Goal: Use online tool/utility: Utilize a website feature to perform a specific function

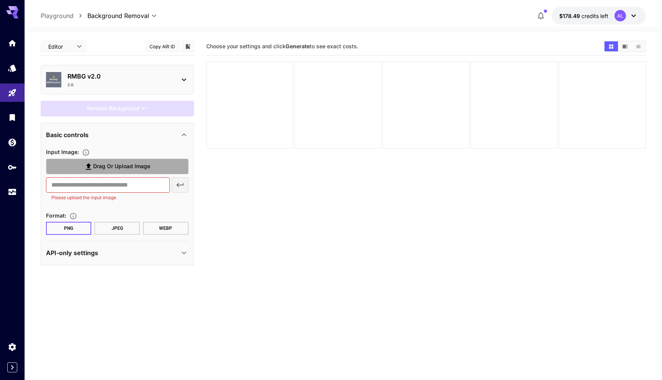
click at [148, 170] on span "Drag or upload image" at bounding box center [121, 167] width 57 height 10
click at [0, 0] on input "Drag or upload image" at bounding box center [0, 0] width 0 height 0
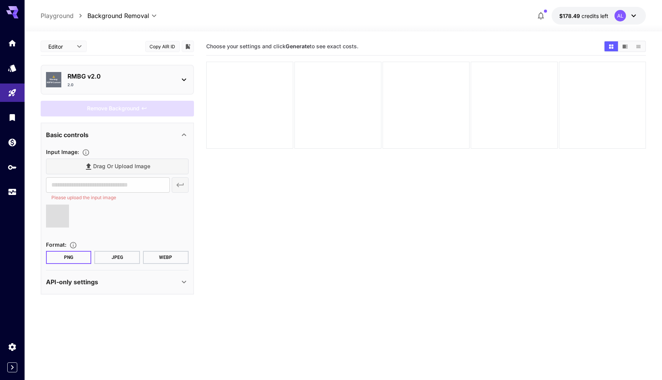
type input "**********"
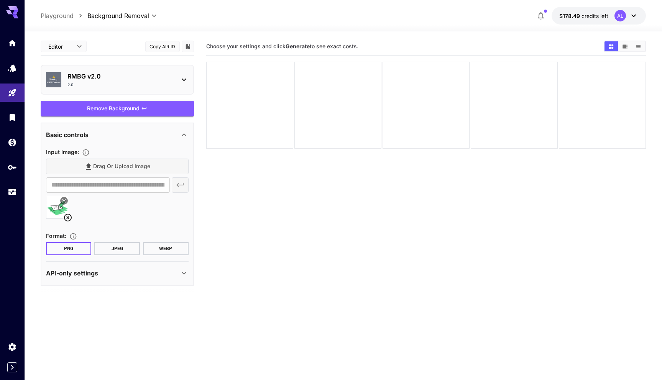
click at [133, 107] on div "Remove Background" at bounding box center [117, 109] width 153 height 16
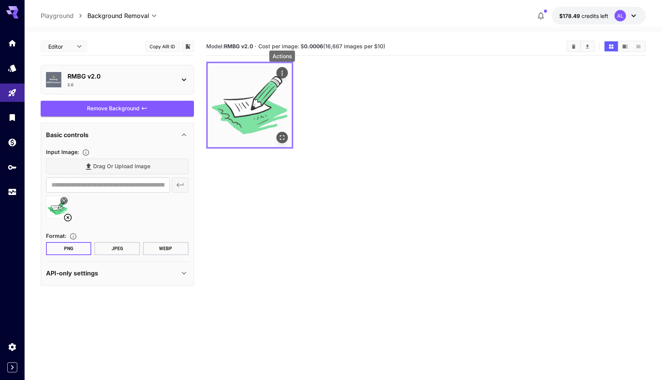
click at [280, 73] on icon "Actions" at bounding box center [282, 73] width 8 height 8
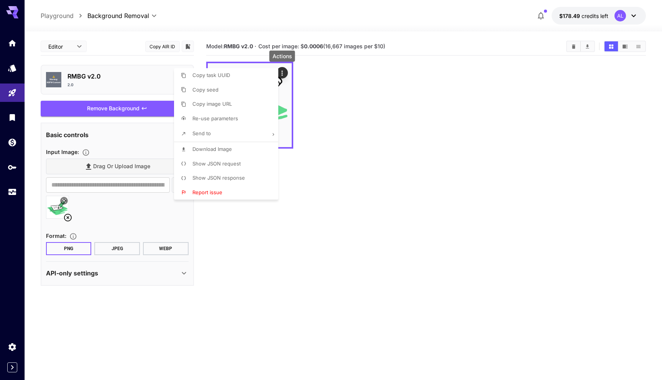
click at [232, 152] on li "Download Image" at bounding box center [228, 149] width 109 height 15
click at [140, 81] on div at bounding box center [331, 190] width 662 height 380
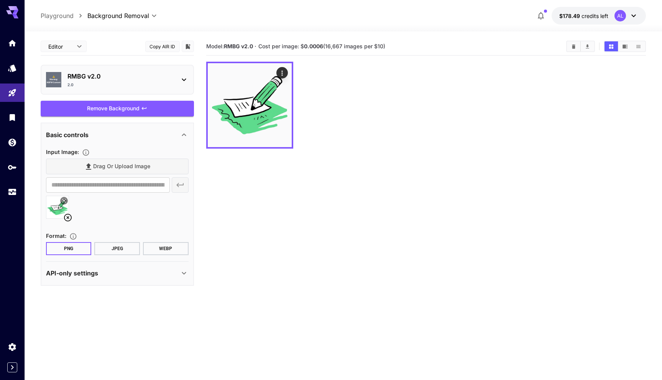
click at [154, 72] on p "RMBG v2.0" at bounding box center [120, 76] width 106 height 9
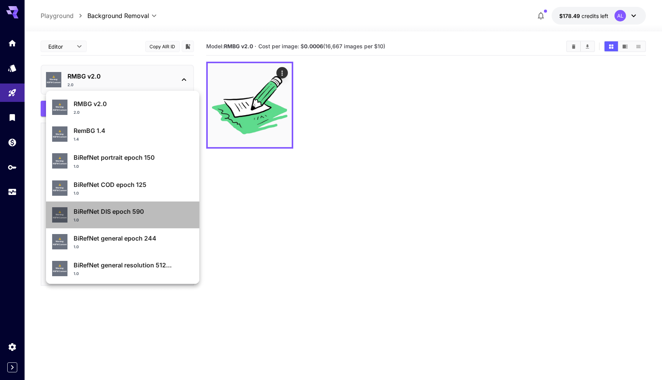
click at [145, 212] on p "BiRefNet DIS epoch 590" at bounding box center [134, 211] width 120 height 9
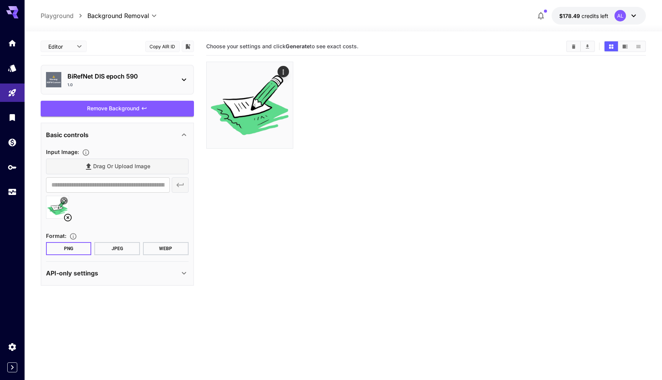
click at [138, 111] on div "Remove Background" at bounding box center [117, 109] width 153 height 16
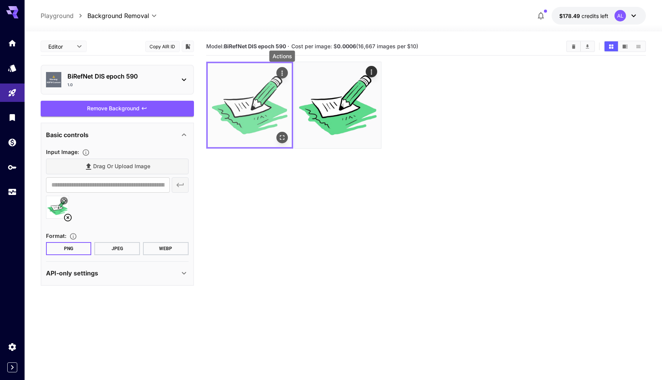
click at [283, 69] on icon "Actions" at bounding box center [282, 73] width 8 height 8
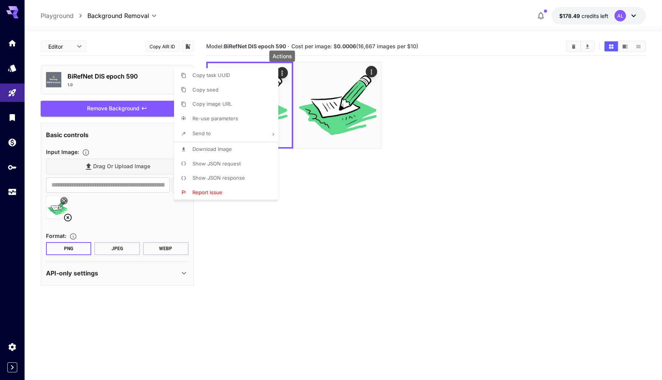
click at [213, 149] on span "Download Image" at bounding box center [211, 149] width 39 height 6
click at [386, 208] on div at bounding box center [331, 190] width 662 height 380
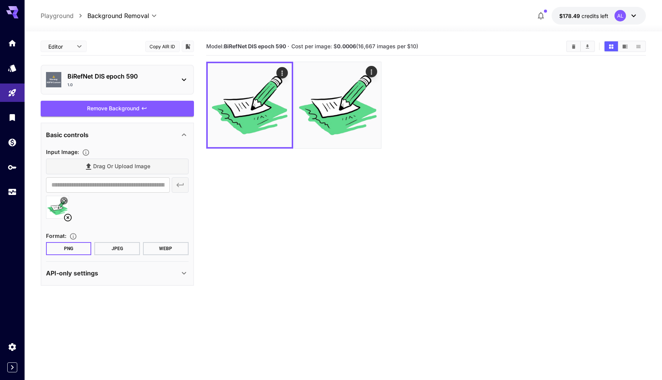
click at [544, 17] on icon "button" at bounding box center [540, 15] width 9 height 9
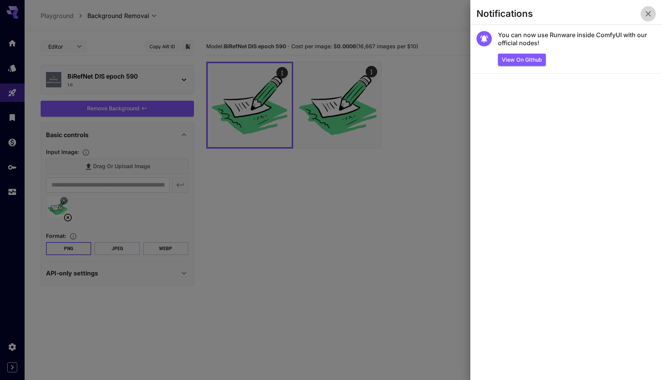
click at [647, 12] on icon "button" at bounding box center [648, 13] width 5 height 5
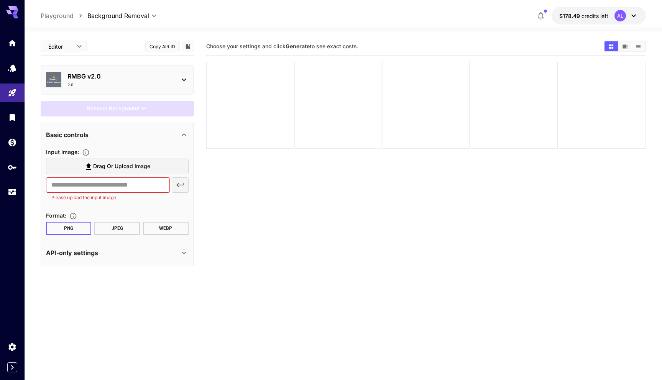
click at [329, 95] on div at bounding box center [337, 105] width 87 height 87
click at [260, 179] on section "Choose your settings and click Generate to see exact costs." at bounding box center [426, 228] width 440 height 380
click at [143, 165] on span "Drag or upload image" at bounding box center [121, 167] width 57 height 10
click at [0, 0] on input "Drag or upload image" at bounding box center [0, 0] width 0 height 0
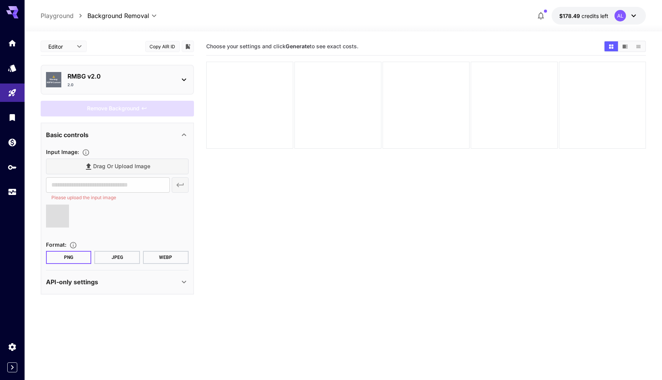
type input "**********"
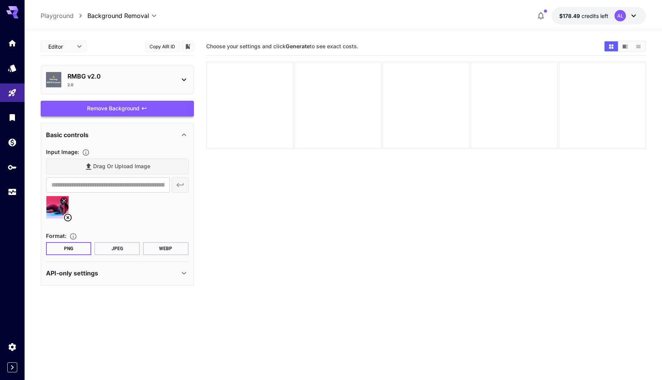
click at [149, 106] on div "Remove Background" at bounding box center [117, 109] width 153 height 16
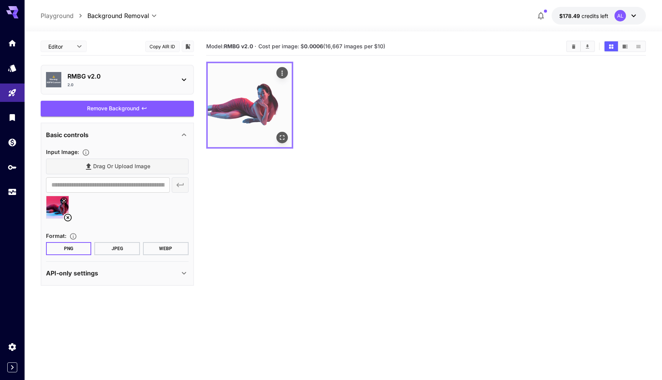
click at [255, 120] on img at bounding box center [250, 105] width 84 height 84
click at [282, 138] on icon "Open in fullscreen" at bounding box center [282, 138] width 8 height 8
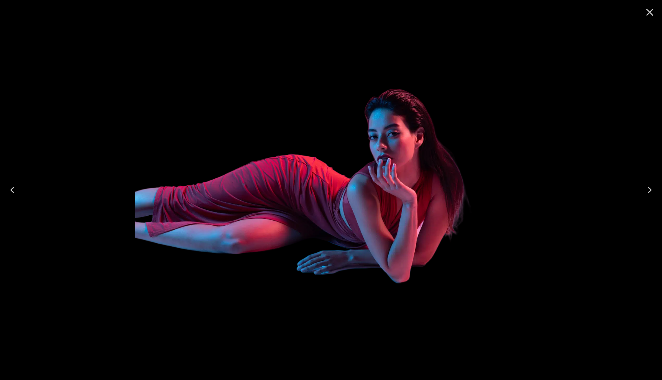
click at [648, 11] on icon "Close" at bounding box center [649, 12] width 7 height 7
